Goal: Find specific page/section: Find specific page/section

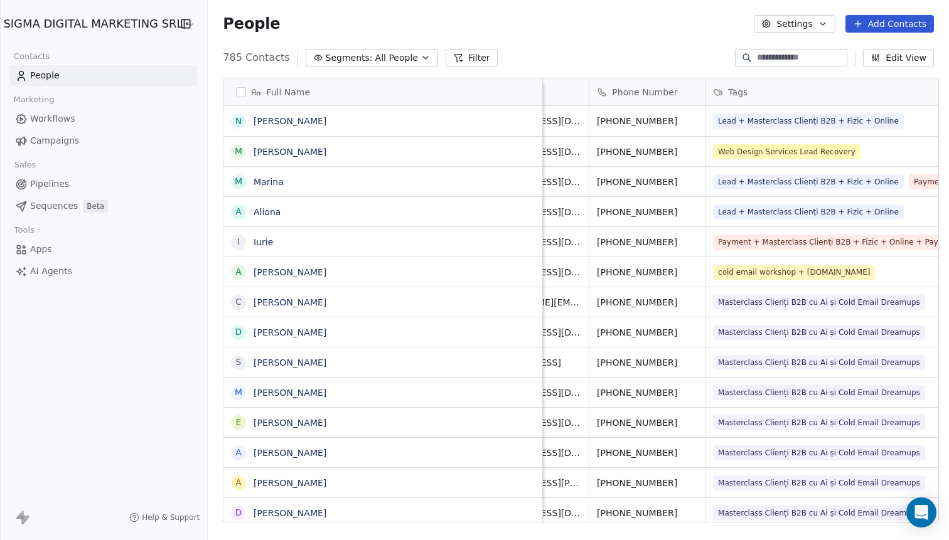
scroll to position [0, 60]
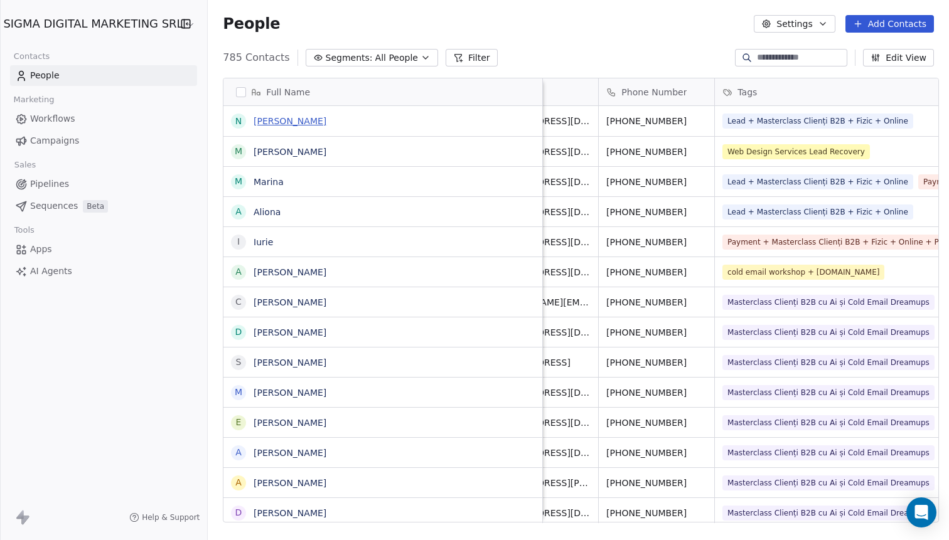
click at [265, 119] on link "[PERSON_NAME]" at bounding box center [290, 121] width 73 height 10
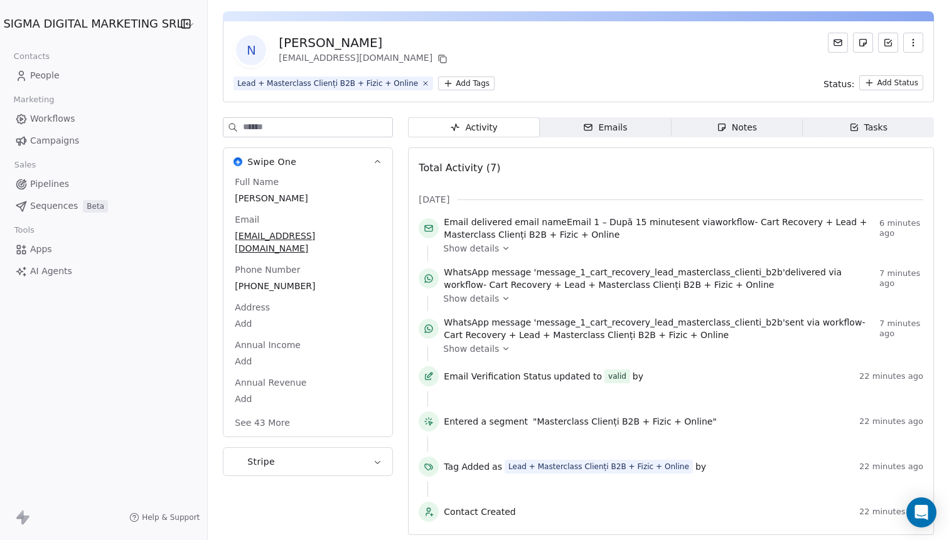
scroll to position [40, 0]
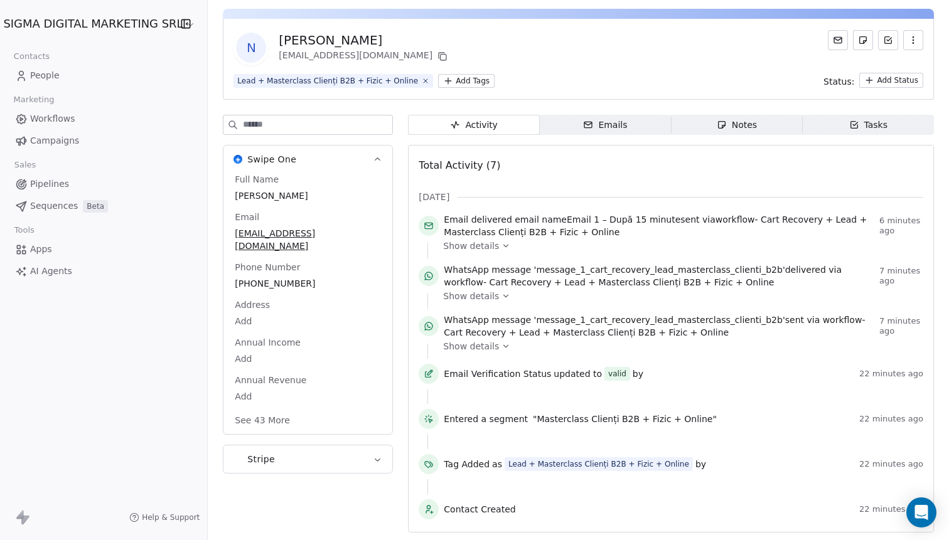
click at [485, 329] on span "Cart Recovery + Lead + Masterclass Clienți B2B + Fizic + Online" at bounding box center [586, 333] width 285 height 10
click at [473, 348] on span "Show details" at bounding box center [471, 346] width 56 height 13
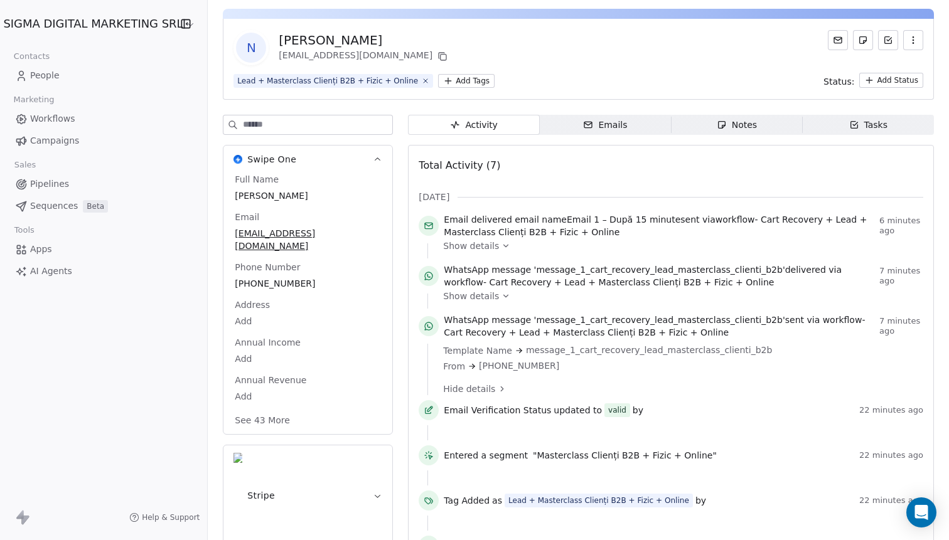
click at [486, 300] on span "Show details" at bounding box center [471, 296] width 56 height 13
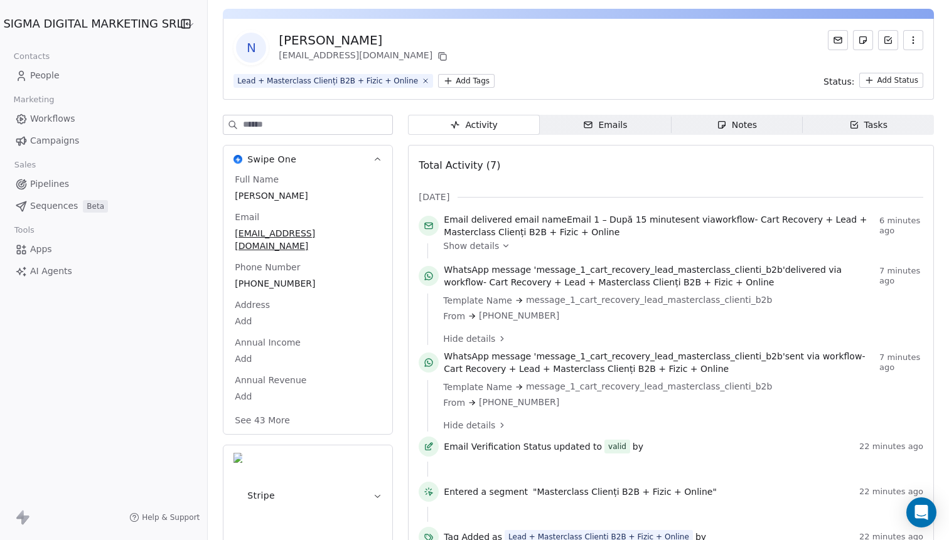
click at [482, 250] on span "Show details" at bounding box center [471, 246] width 56 height 13
